Goal: Find specific page/section: Find specific page/section

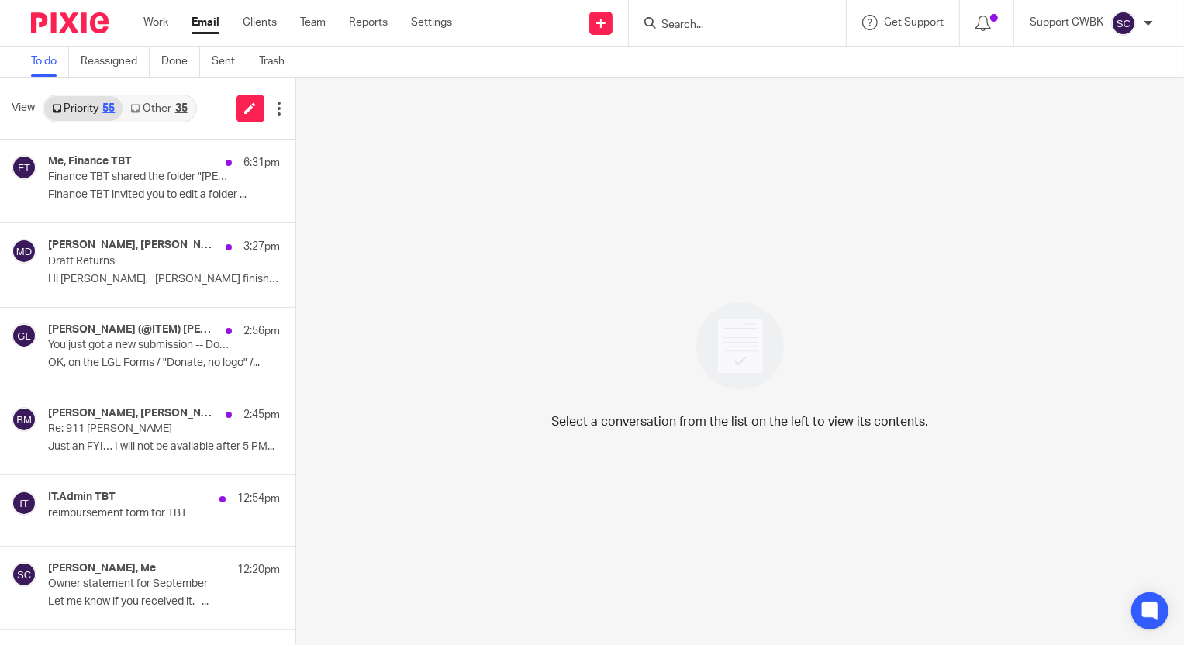
click at [151, 111] on link "Other 35" at bounding box center [159, 108] width 72 height 25
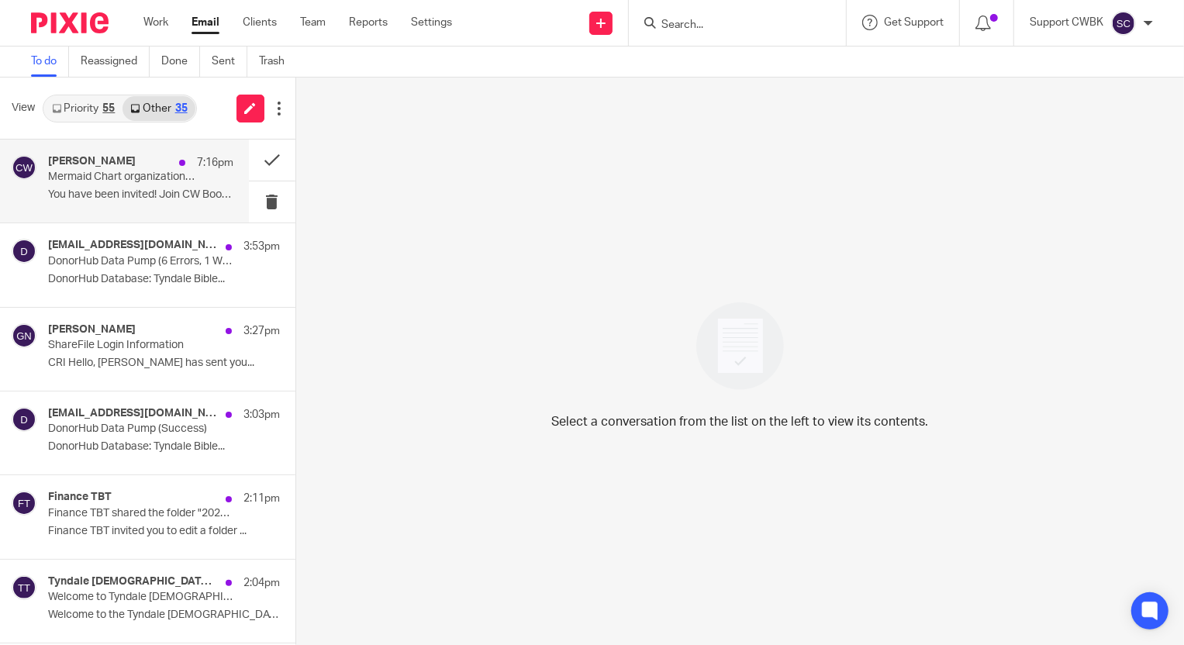
click at [124, 185] on div "[PERSON_NAME] 7:16pm Mermaid Chart organization invitation You have been invite…" at bounding box center [140, 181] width 185 height 52
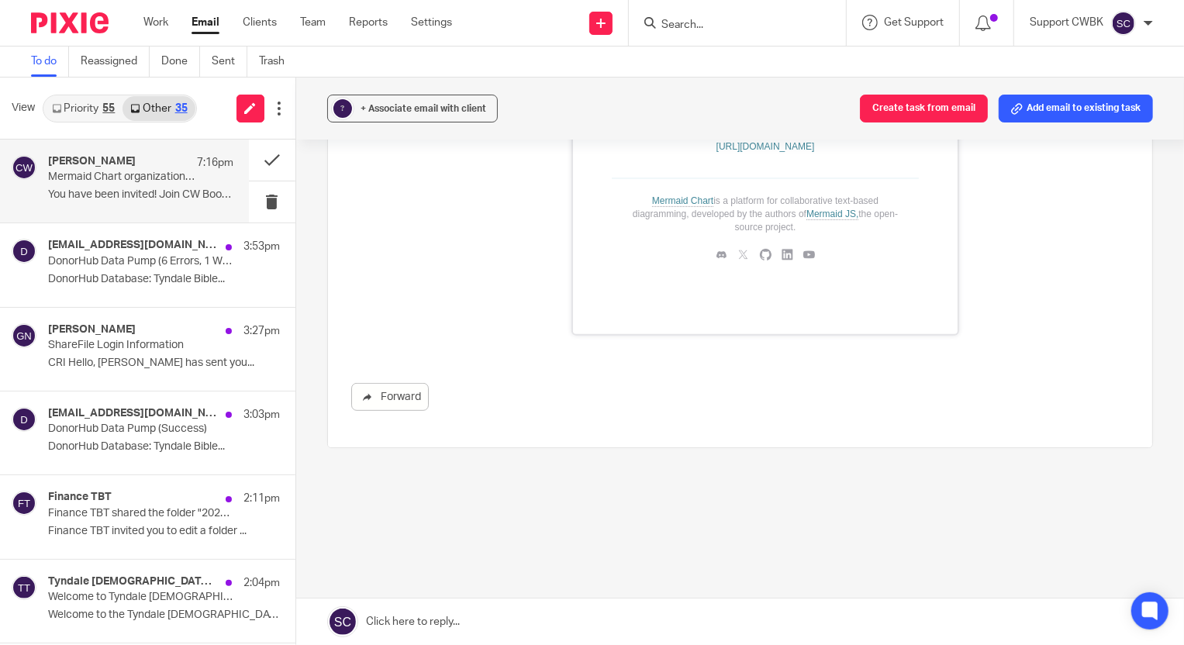
scroll to position [442, 0]
click at [65, 112] on link "Priority 55" at bounding box center [83, 108] width 78 height 25
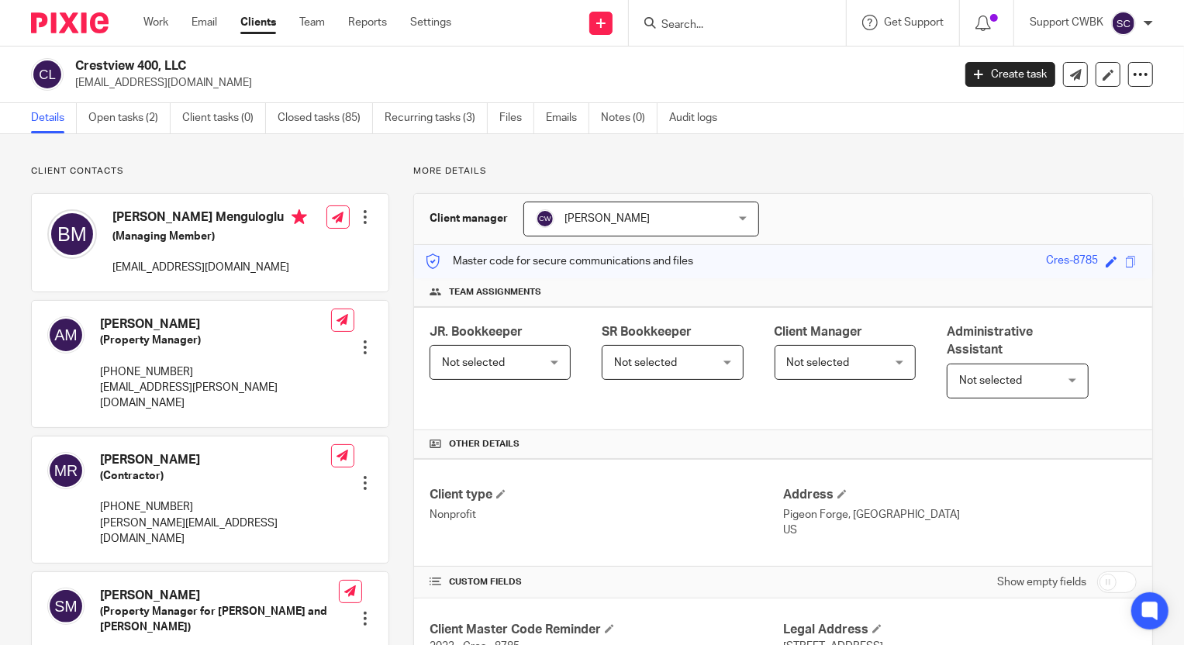
scroll to position [440, 0]
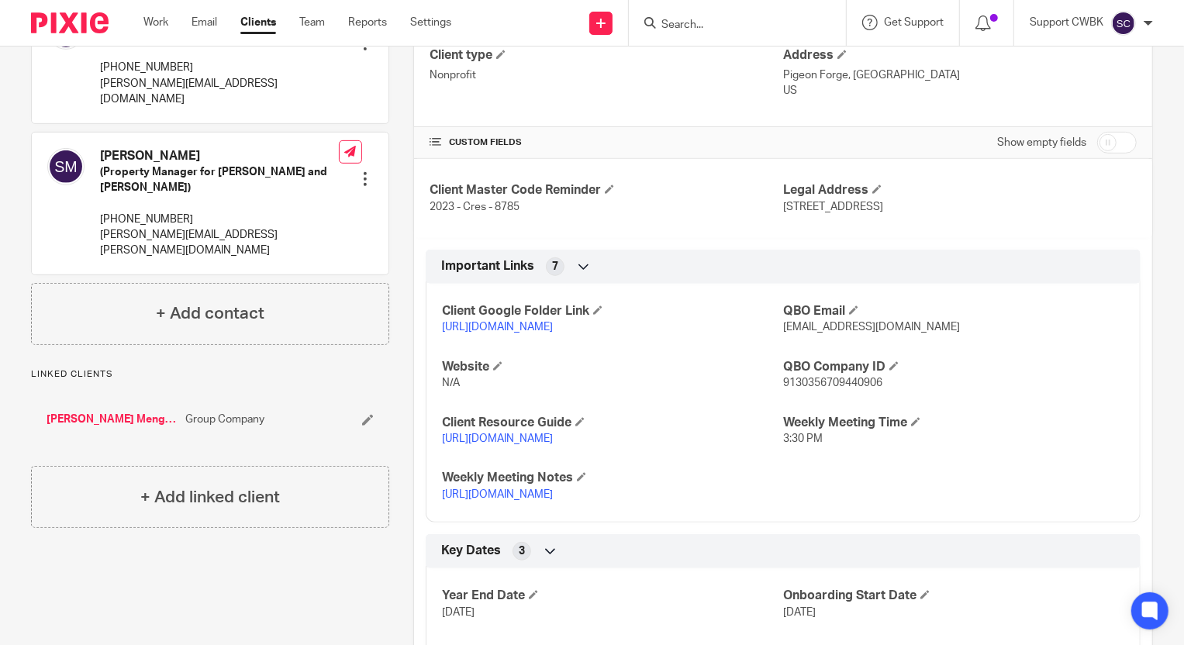
click at [258, 18] on link "Clients" at bounding box center [258, 23] width 36 height 16
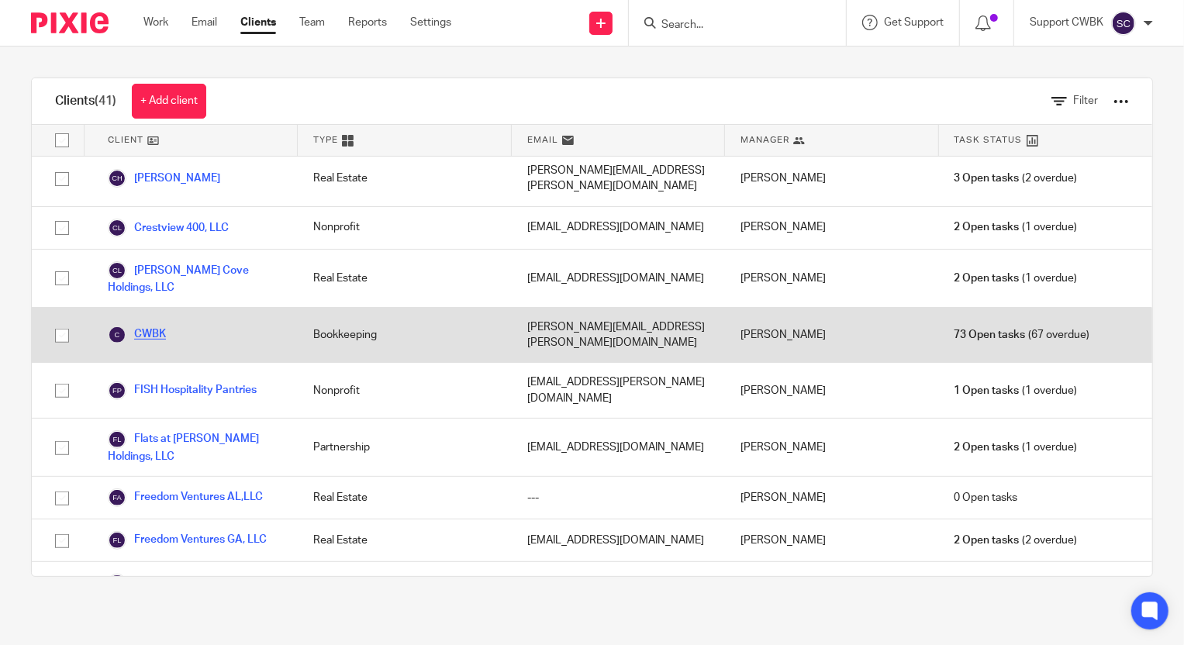
scroll to position [352, 0]
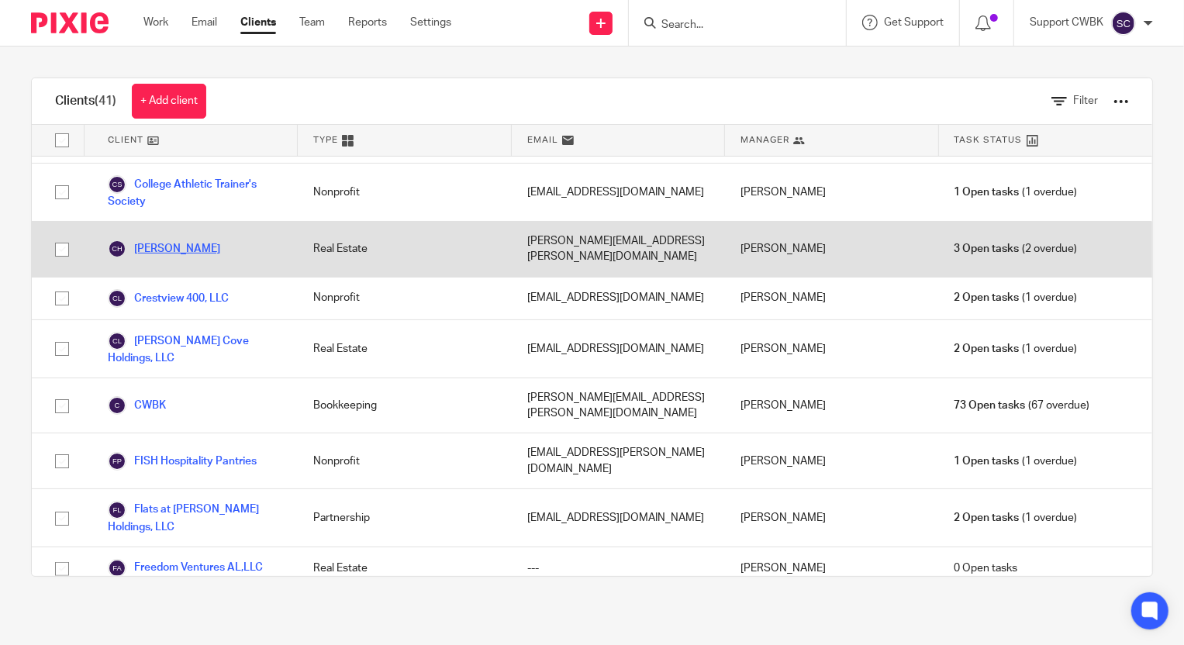
click at [176, 240] on link "[PERSON_NAME]" at bounding box center [164, 249] width 112 height 19
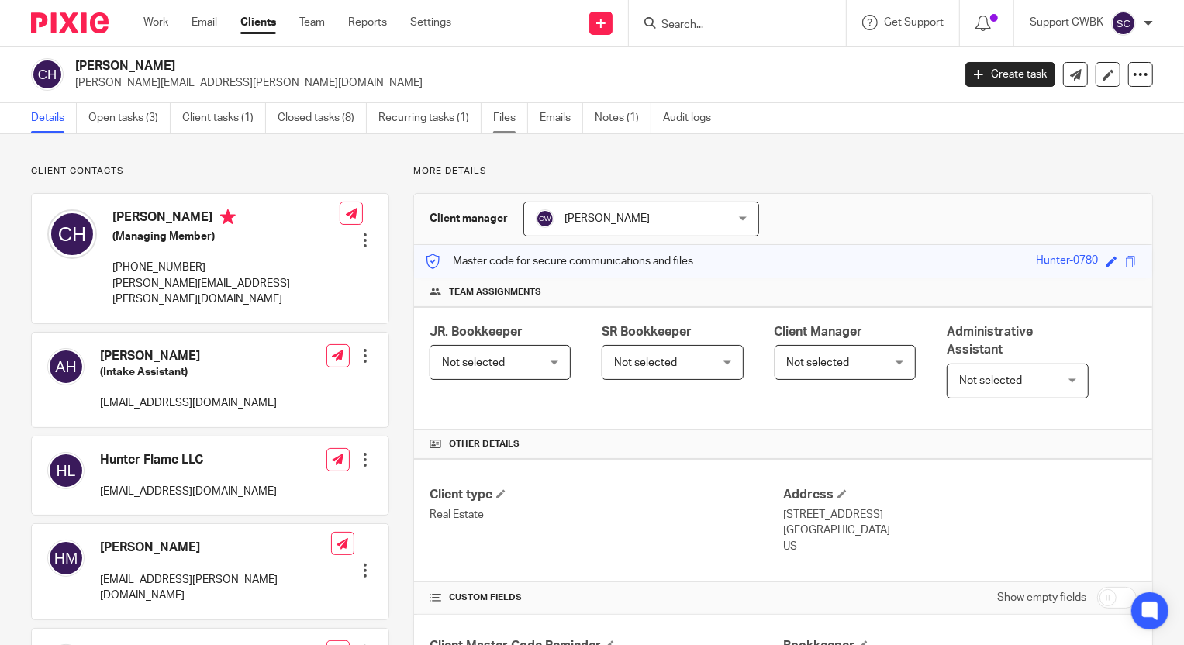
click at [499, 118] on link "Files" at bounding box center [510, 118] width 35 height 30
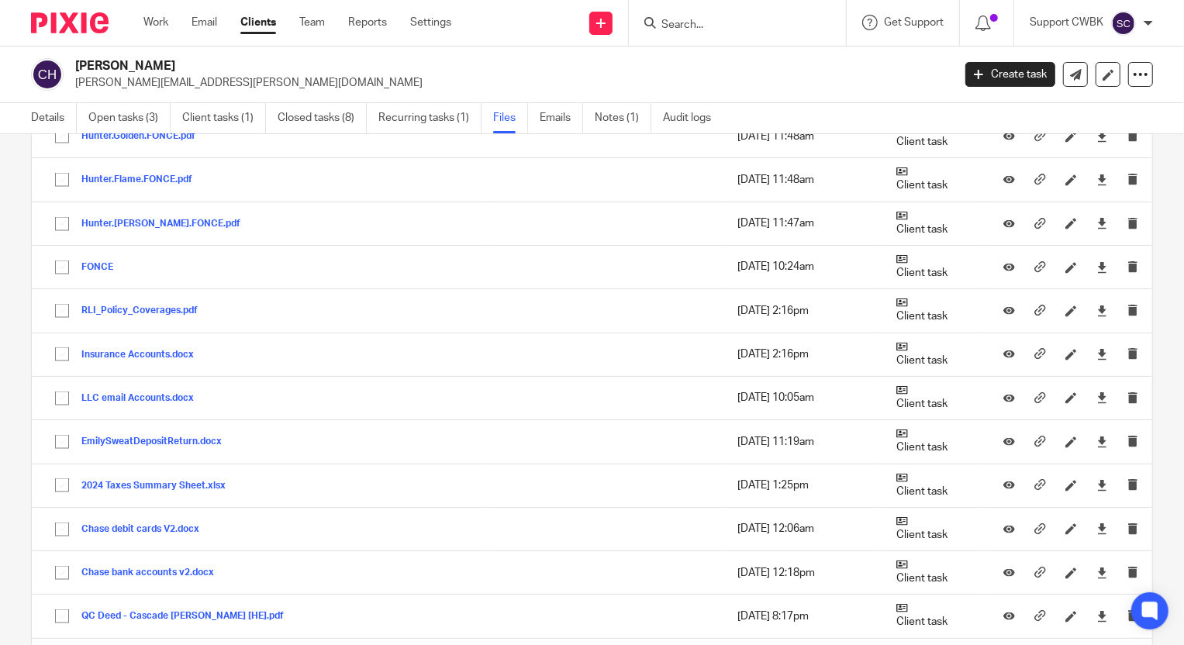
scroll to position [1991, 0]
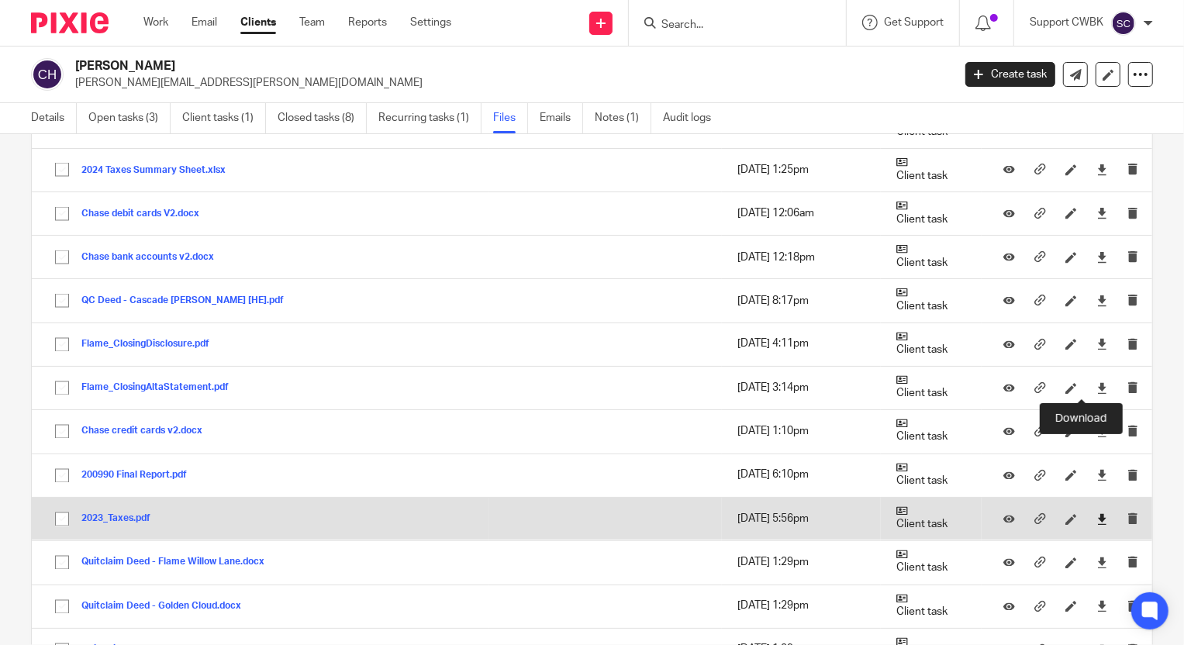
click at [1097, 514] on icon at bounding box center [1103, 520] width 12 height 12
